Goal: Use online tool/utility: Utilize a website feature to perform a specific function

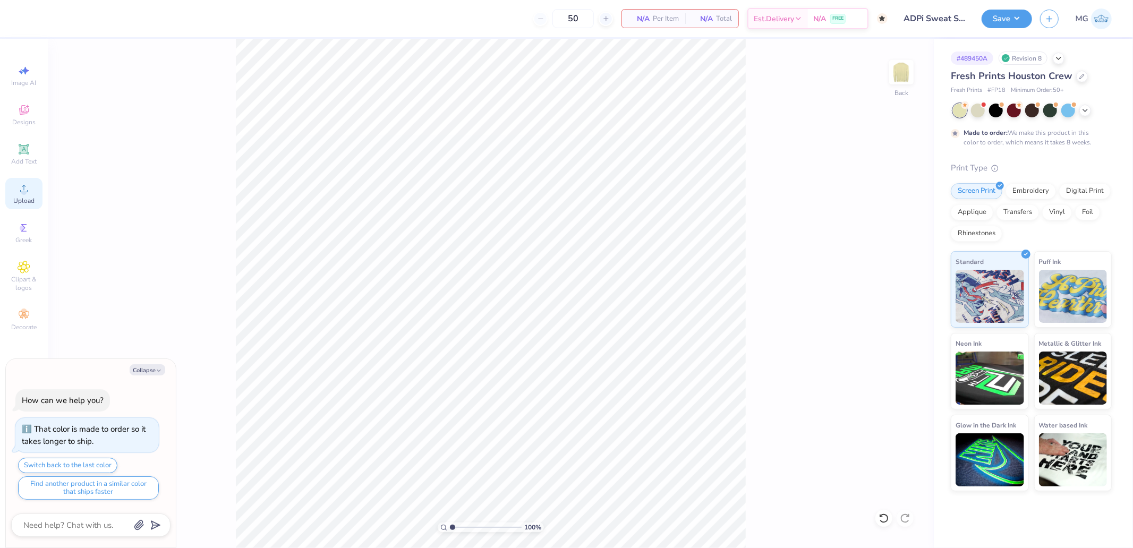
click at [24, 195] on circle at bounding box center [24, 192] width 6 height 6
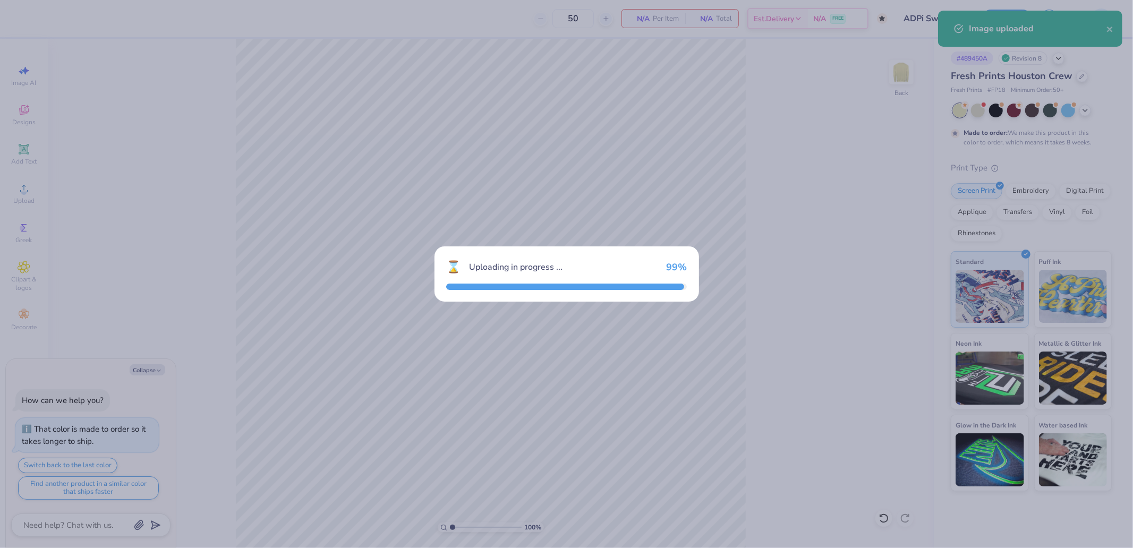
type textarea "x"
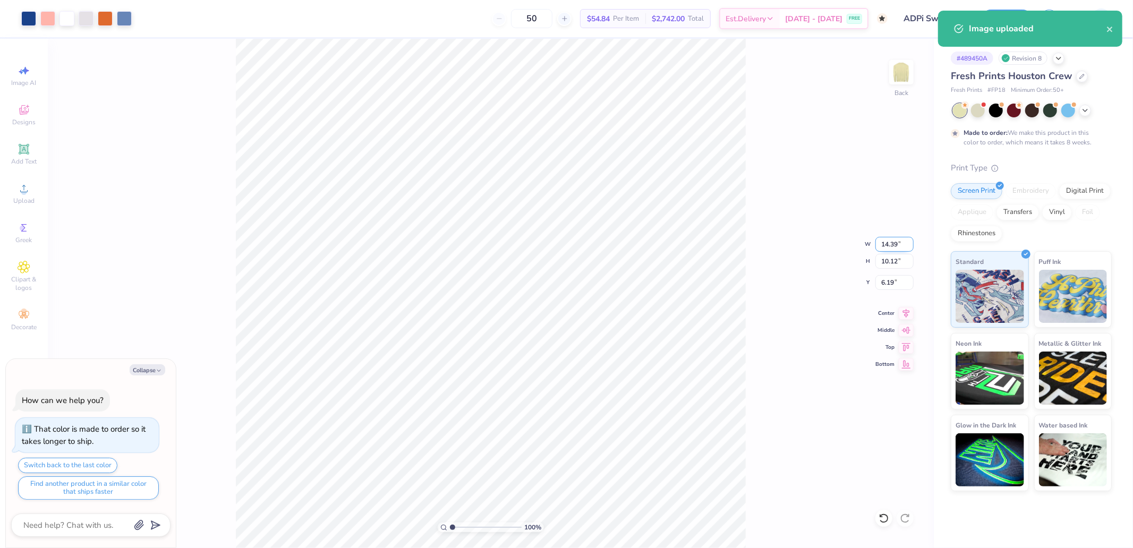
click at [895, 240] on input "14.39" at bounding box center [895, 244] width 38 height 15
type input "10.5"
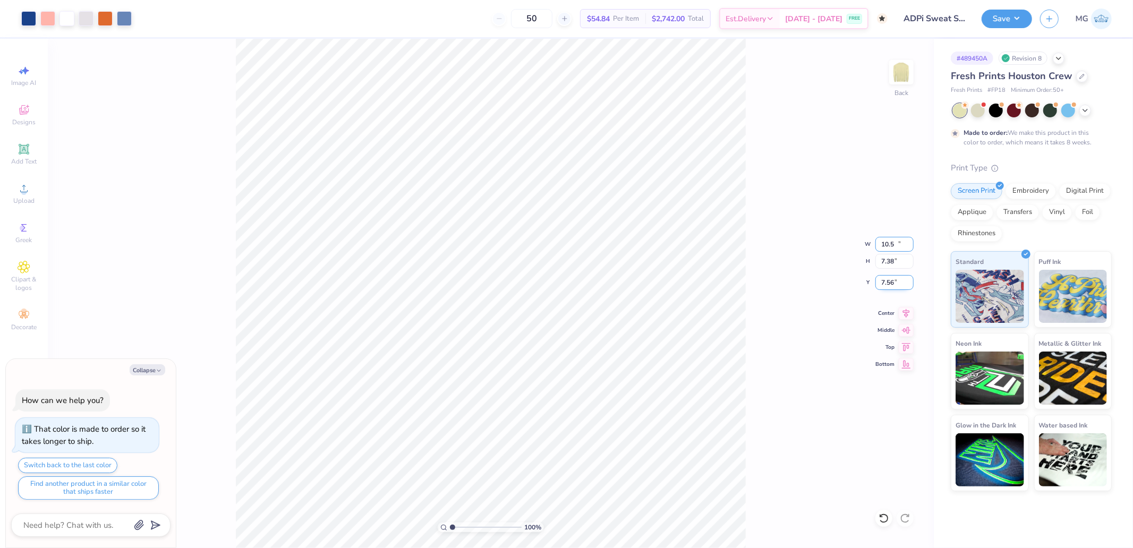
type textarea "x"
type input "10.50"
type input "7.38"
click at [885, 280] on input "7.56" at bounding box center [895, 282] width 38 height 15
type input "3"
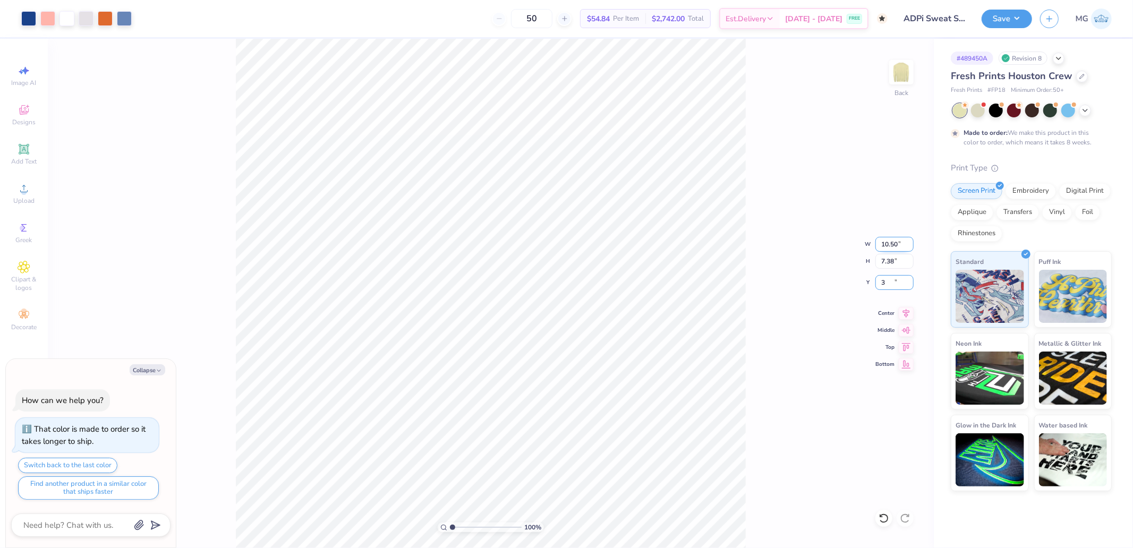
type textarea "x"
type input "3.00"
click at [1021, 14] on button "Save" at bounding box center [1007, 17] width 50 height 19
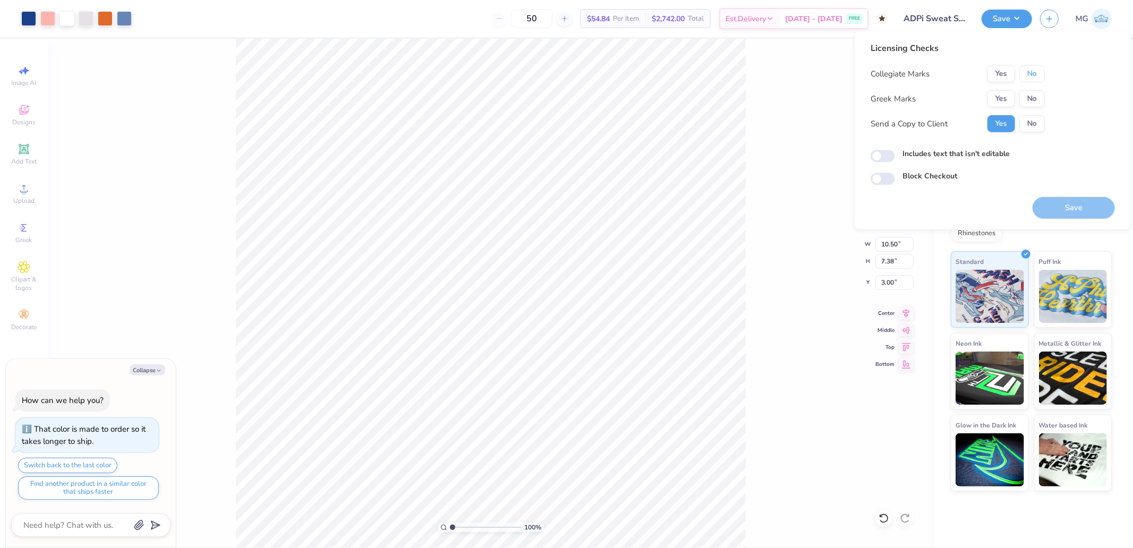
click at [1031, 75] on button "No" at bounding box center [1033, 73] width 26 height 17
click at [1003, 104] on button "Yes" at bounding box center [1002, 98] width 28 height 17
type textarea "x"
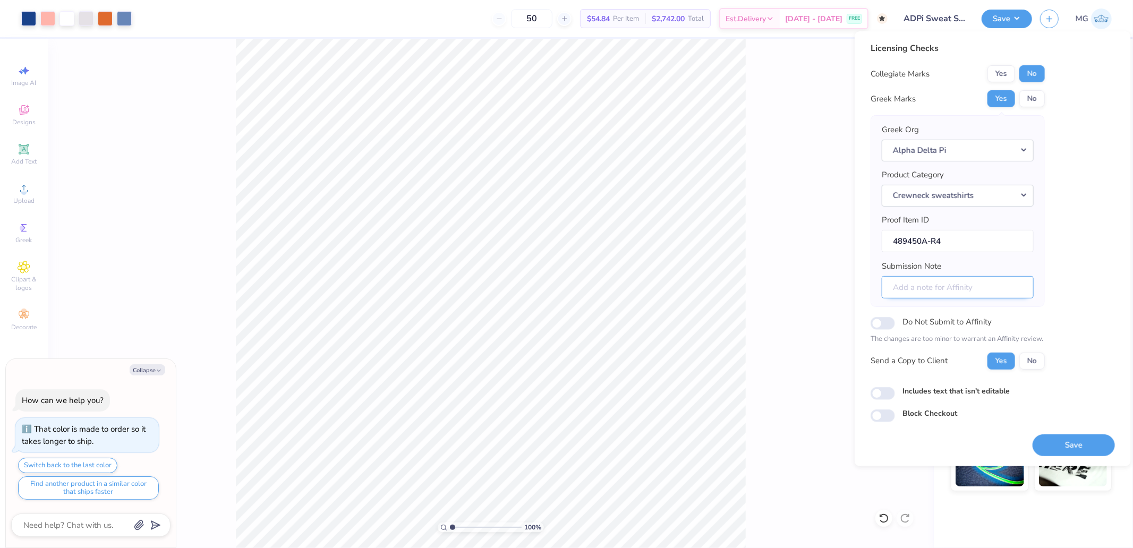
click at [933, 283] on input "Submission Note" at bounding box center [958, 287] width 152 height 23
paste input "ZETA XI GENERAL MERCH"
type input "ZETA XI GENERAL MERCH"
type textarea "x"
click at [926, 289] on input "ZETA XI GENERAL MERCH" at bounding box center [958, 287] width 152 height 23
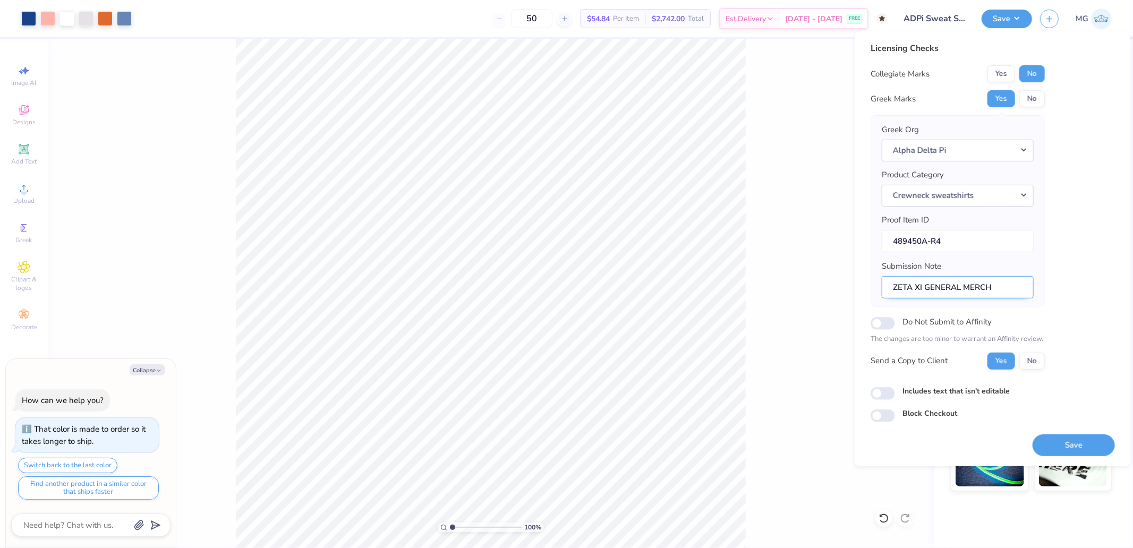
type input "ZETA XI /GENERAL MERCH"
type textarea "x"
type input "ZETA XI //GENERAL MERCH"
type textarea "x"
type input "ZETA XI // GENERAL MERCH"
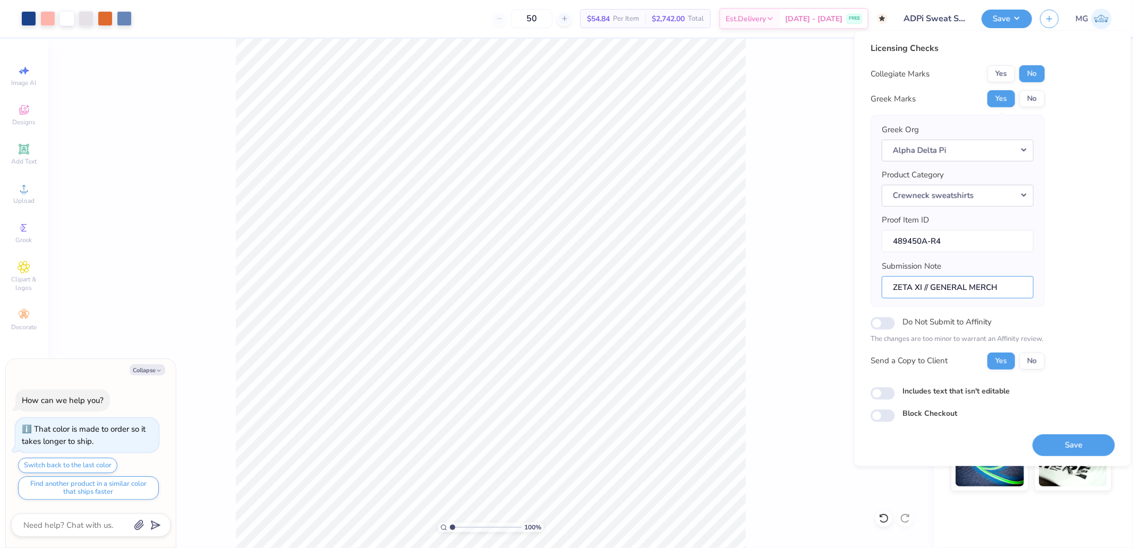
type textarea "x"
click at [1010, 287] on input "ZETA XI // GENERAL MERCH" at bounding box center [958, 287] width 152 height 23
type input "ZETA XI // GENERAL MERCH"
click at [998, 247] on input "489450A-R4" at bounding box center [958, 241] width 152 height 23
click at [879, 302] on div "Greek Org Alpha Delta Pi Product Category Crewneck sweatshirts Proof Item ID 48…" at bounding box center [958, 211] width 174 height 192
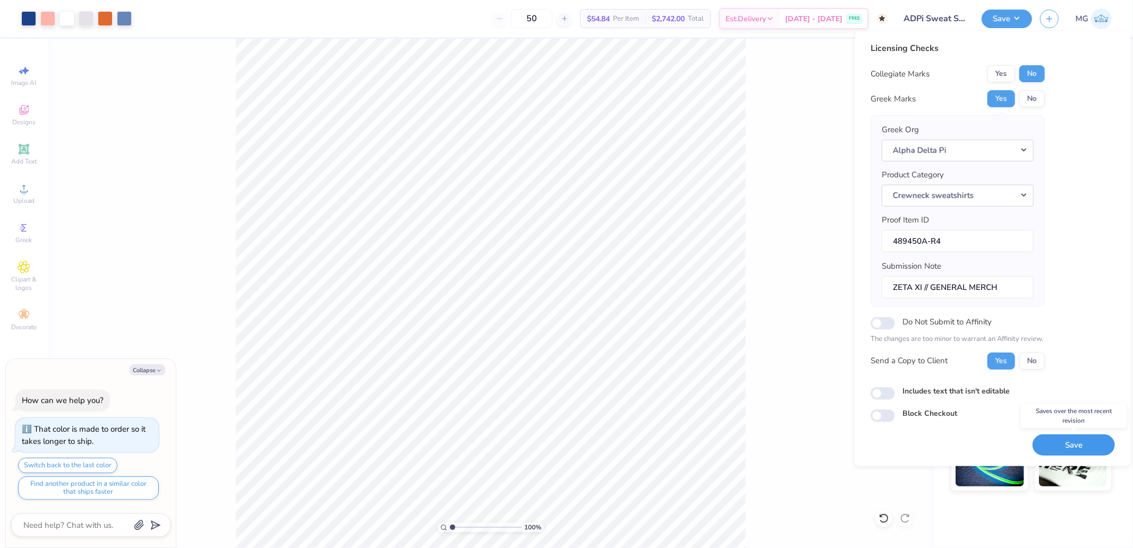
click at [1073, 446] on button "Save" at bounding box center [1074, 445] width 82 height 22
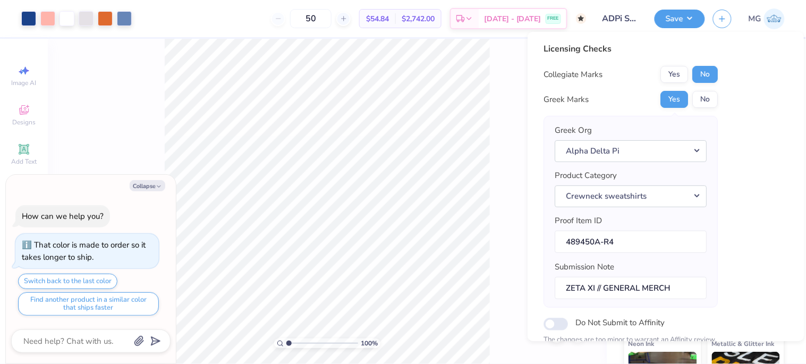
type textarea "x"
